Goal: Task Accomplishment & Management: Use online tool/utility

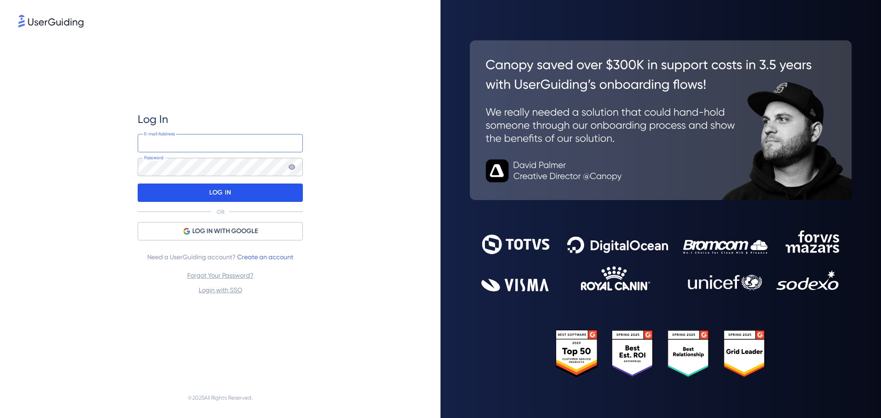
type input "Chris.J.Lee@firsttravelsolutions.com"
click at [210, 193] on p "LOG IN" at bounding box center [220, 192] width 22 height 15
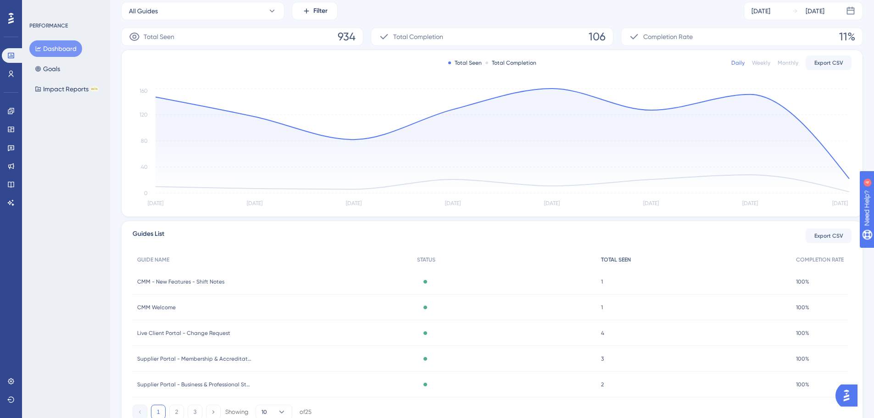
click at [617, 261] on span "TOTAL SEEN" at bounding box center [616, 259] width 30 height 7
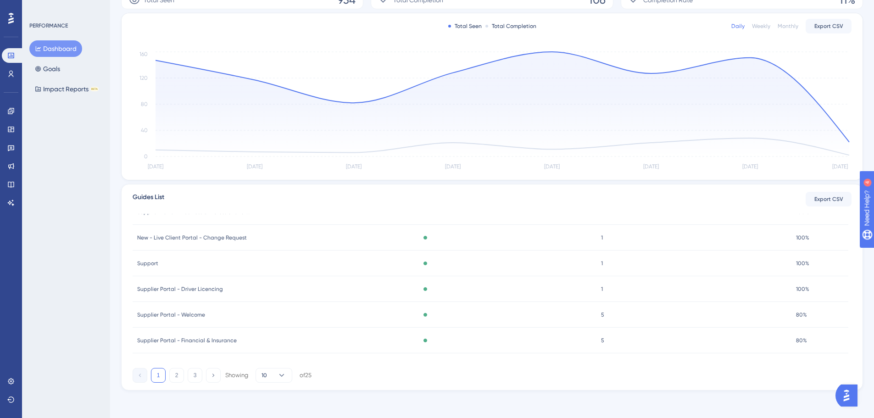
scroll to position [176, 0]
click at [214, 375] on icon at bounding box center [213, 373] width 6 height 6
click at [179, 375] on button "2" at bounding box center [176, 373] width 15 height 15
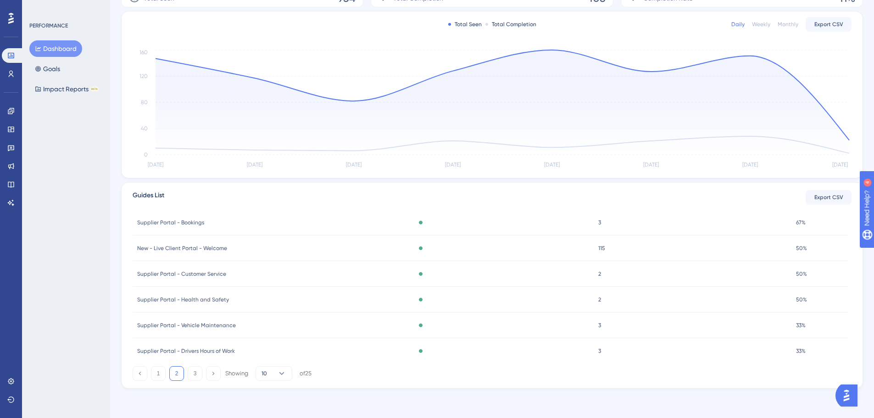
scroll to position [136, 0]
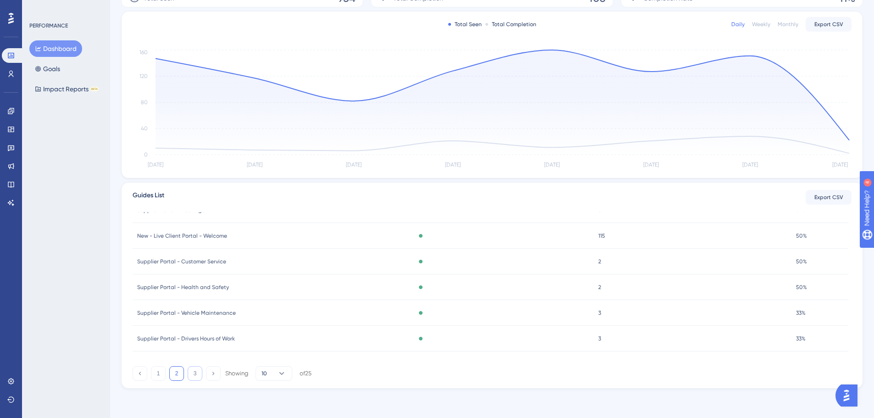
click at [195, 373] on button "3" at bounding box center [195, 373] width 15 height 15
click at [180, 373] on button "2" at bounding box center [176, 373] width 15 height 15
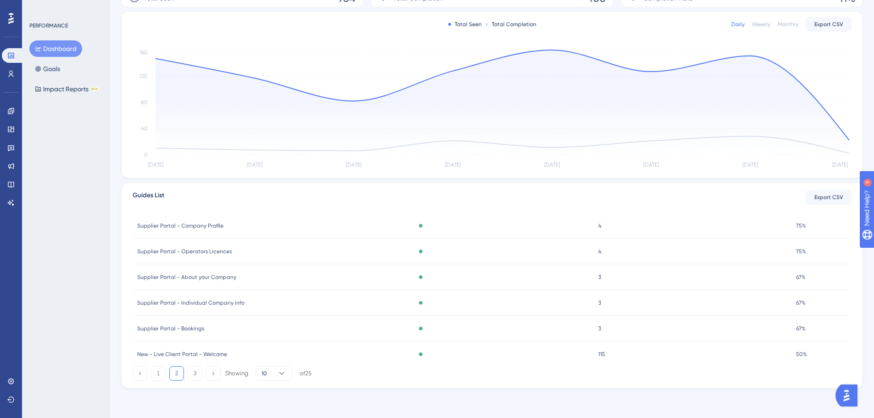
scroll to position [0, 0]
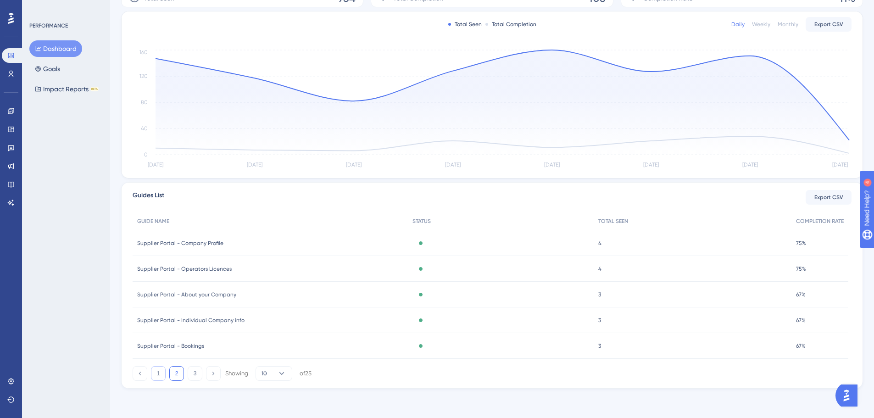
click at [158, 374] on button "1" at bounding box center [158, 373] width 15 height 15
click at [67, 89] on button "Impact Reports BETA" at bounding box center [66, 89] width 75 height 17
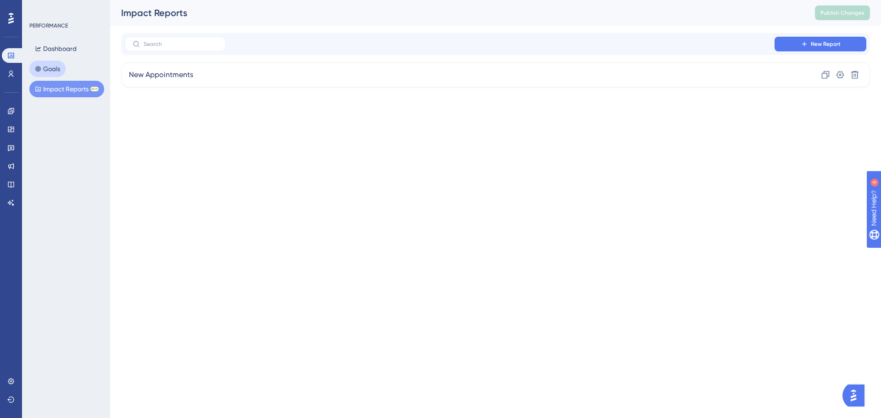
click at [44, 70] on button "Goals" at bounding box center [47, 69] width 36 height 17
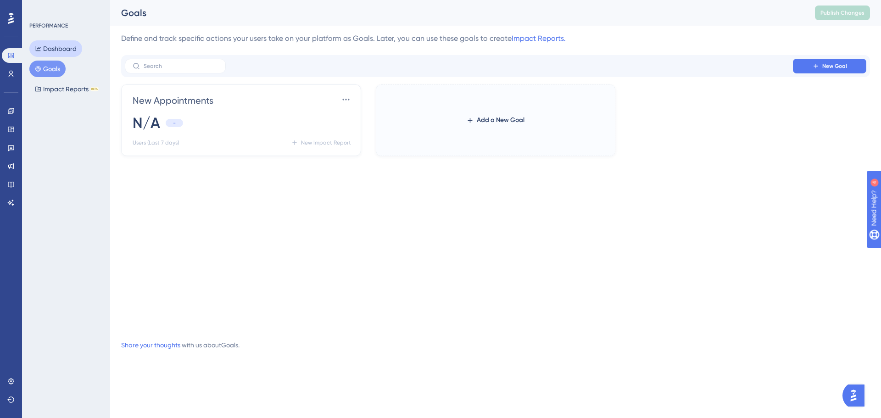
click at [50, 48] on button "Dashboard" at bounding box center [55, 48] width 53 height 17
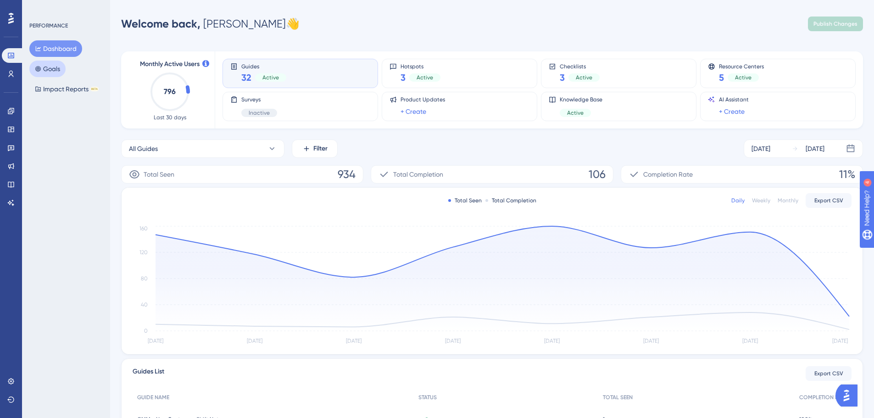
click at [53, 70] on button "Goals" at bounding box center [47, 69] width 36 height 17
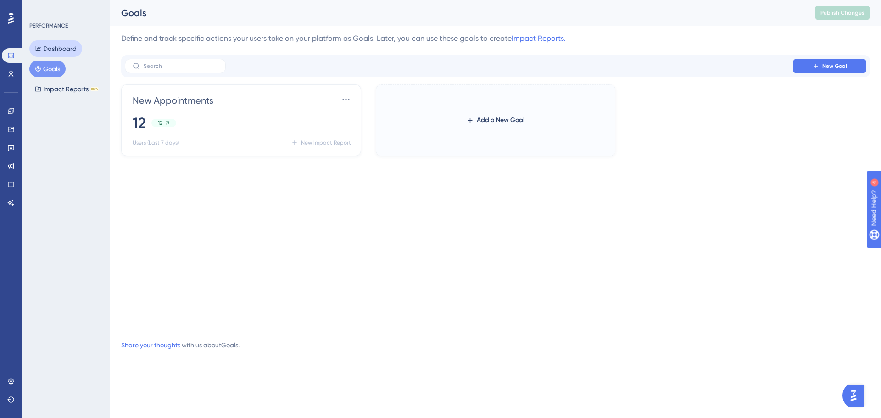
click at [55, 49] on button "Dashboard" at bounding box center [55, 48] width 53 height 17
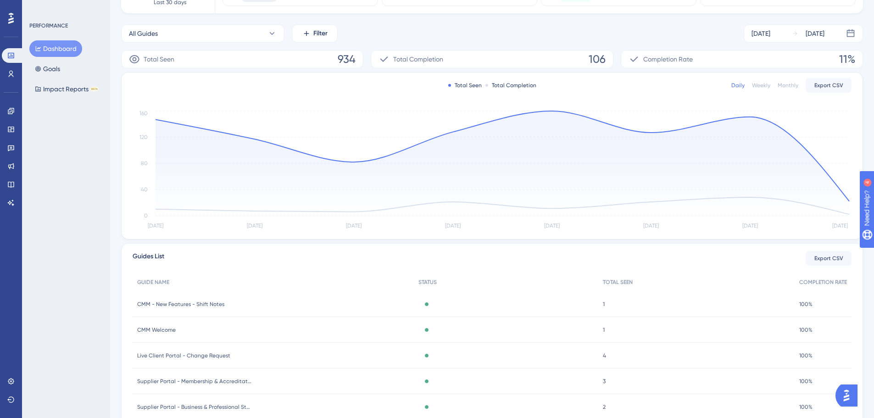
scroll to position [176, 0]
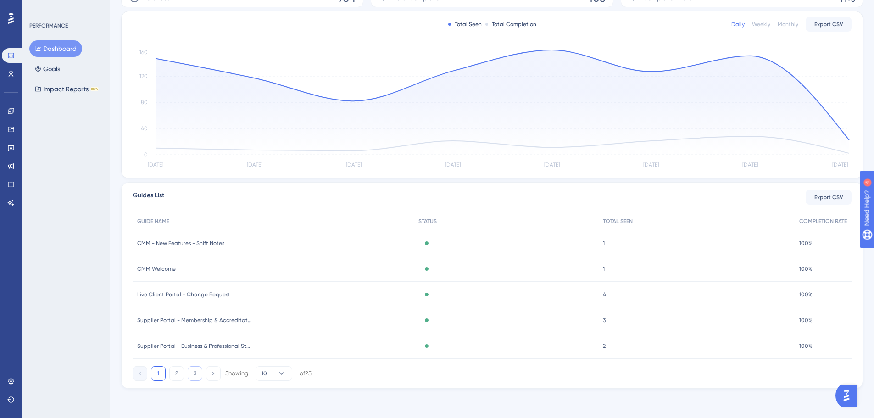
click at [198, 374] on button "3" at bounding box center [195, 373] width 15 height 15
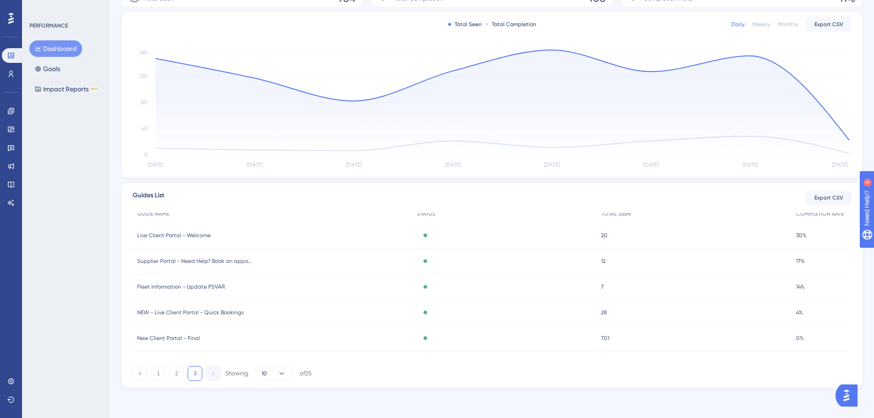
click at [164, 338] on span "New Client Portal - Final" at bounding box center [168, 337] width 63 height 7
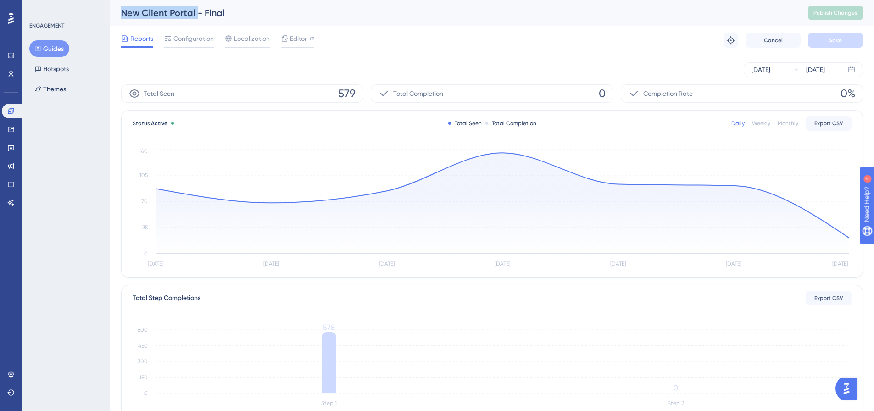
drag, startPoint x: 196, startPoint y: 11, endPoint x: 117, endPoint y: 9, distance: 78.9
click at [114, 10] on div "New Client Portal - Final Publish Changes" at bounding box center [492, 13] width 764 height 26
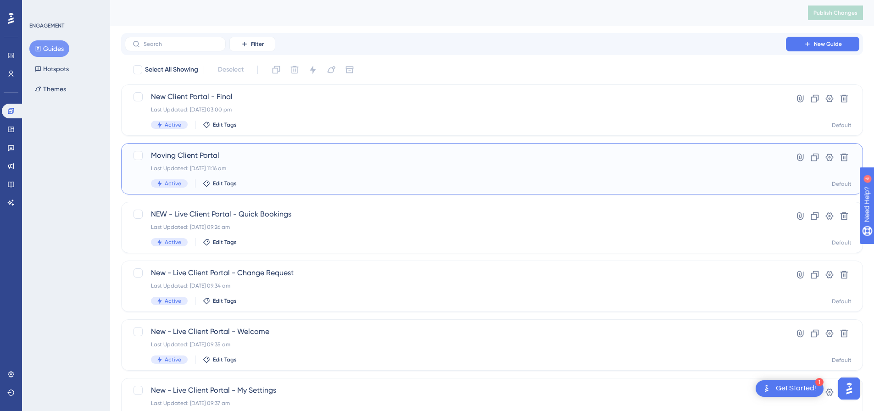
click at [205, 155] on span "Moving Client Portal" at bounding box center [455, 155] width 609 height 11
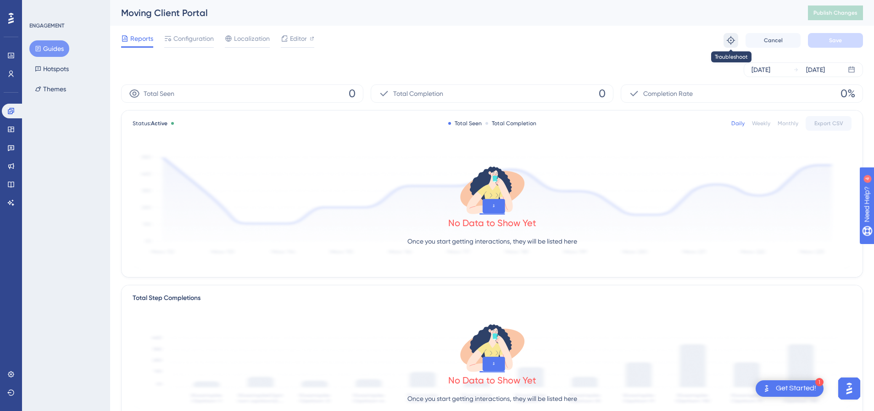
click at [728, 38] on icon at bounding box center [730, 40] width 9 height 9
